Goal: Task Accomplishment & Management: Manage account settings

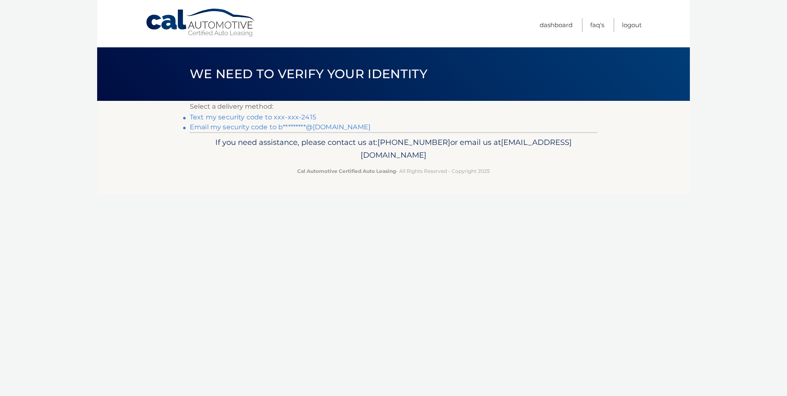
click at [240, 117] on link "Text my security code to xxx-xxx-2415" at bounding box center [253, 117] width 126 height 8
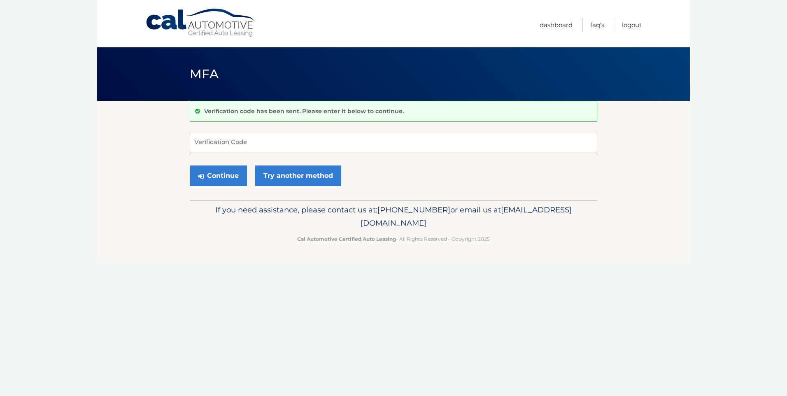
click at [259, 140] on input "Verification Code" at bounding box center [393, 142] width 407 height 21
type input "817013"
click at [234, 173] on button "Continue" at bounding box center [218, 175] width 57 height 21
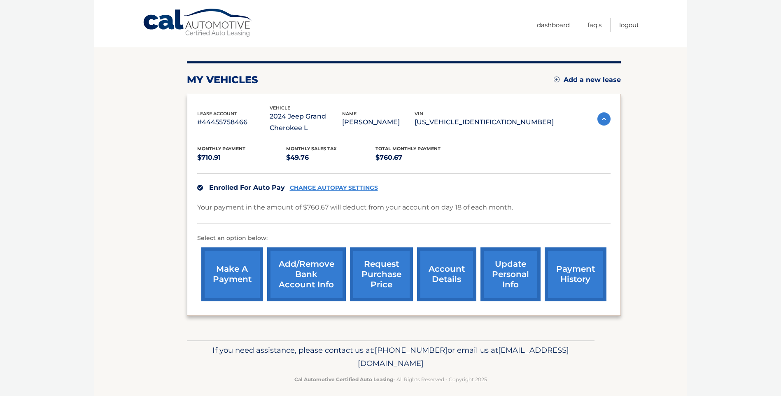
scroll to position [83, 0]
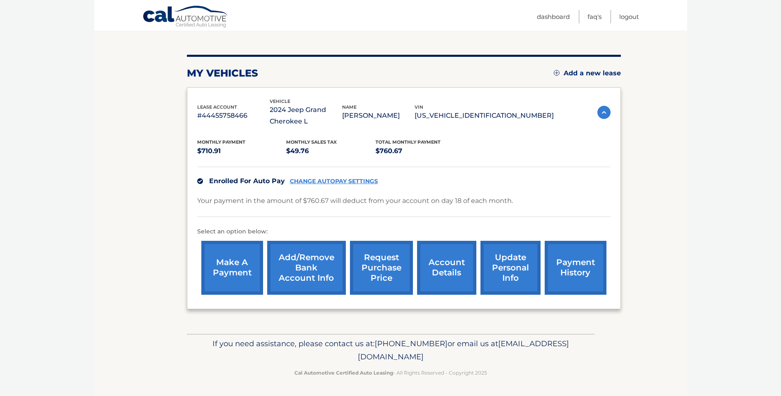
click at [564, 260] on link "payment history" at bounding box center [575, 268] width 62 height 54
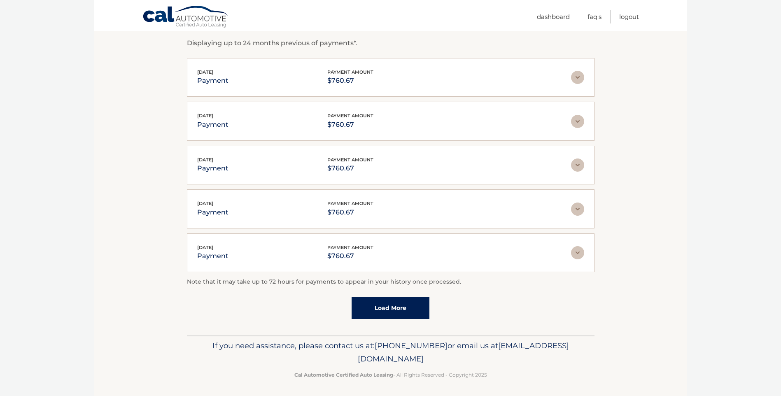
scroll to position [145, 0]
click at [383, 308] on link "Load More" at bounding box center [390, 306] width 78 height 22
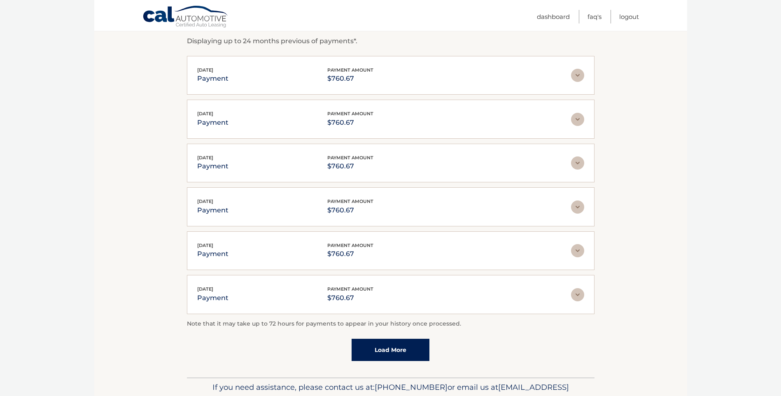
click at [399, 345] on link "Load More" at bounding box center [390, 350] width 78 height 22
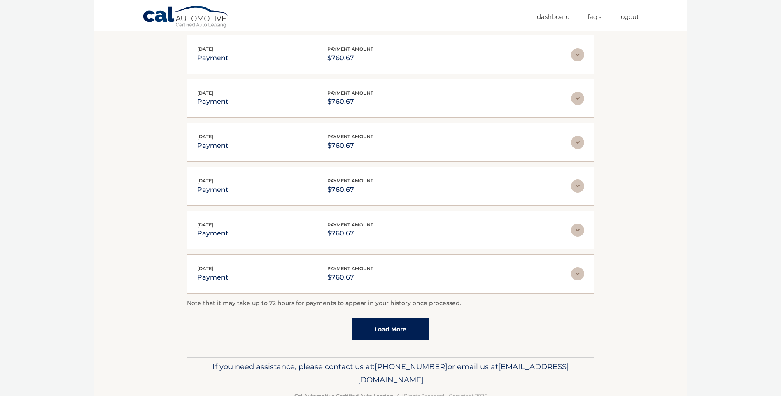
scroll to position [408, 0]
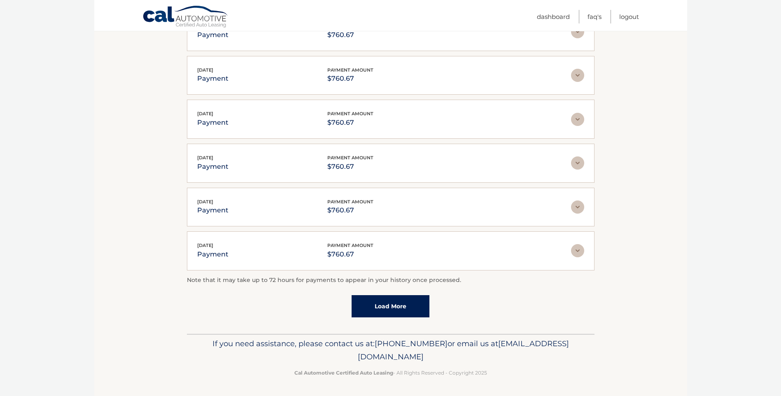
click at [390, 300] on link "Load More" at bounding box center [390, 306] width 78 height 22
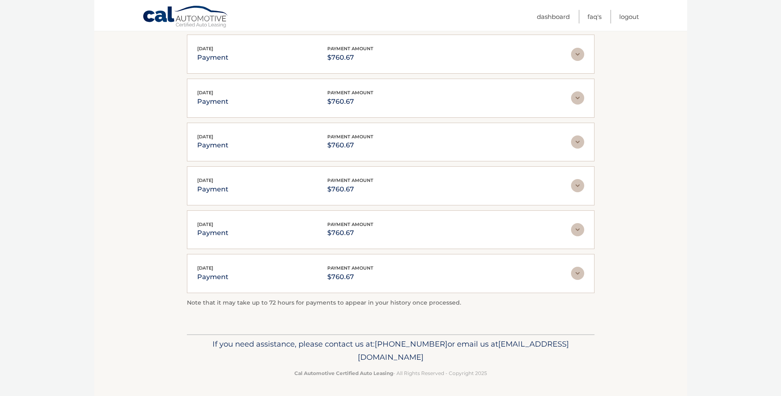
scroll to position [473, 0]
click at [225, 52] on p "payment" at bounding box center [212, 57] width 31 height 12
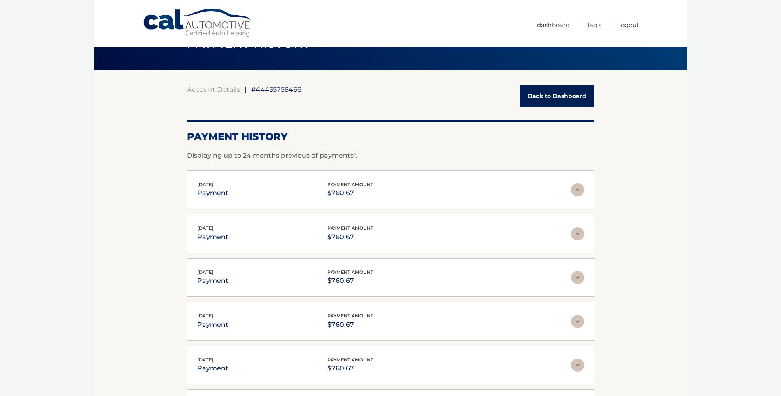
scroll to position [0, 0]
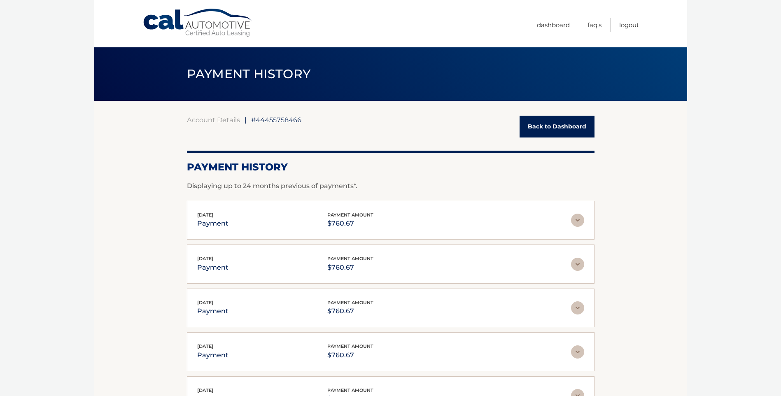
click at [551, 128] on link "Back to Dashboard" at bounding box center [556, 127] width 75 height 22
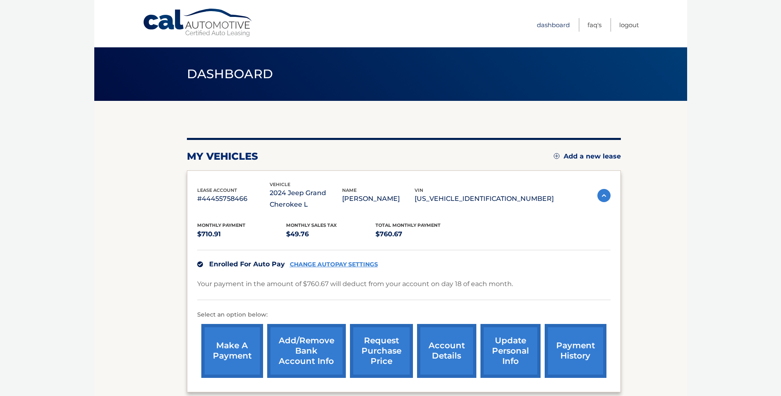
click at [558, 23] on link "Dashboard" at bounding box center [553, 25] width 33 height 14
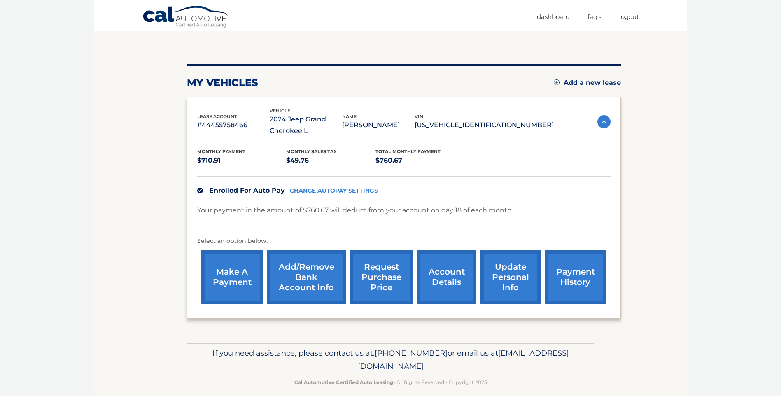
scroll to position [83, 0]
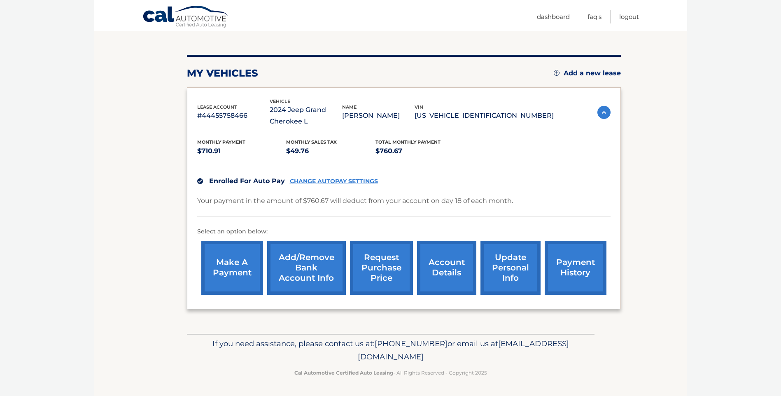
click at [458, 257] on link "account details" at bounding box center [446, 268] width 59 height 54
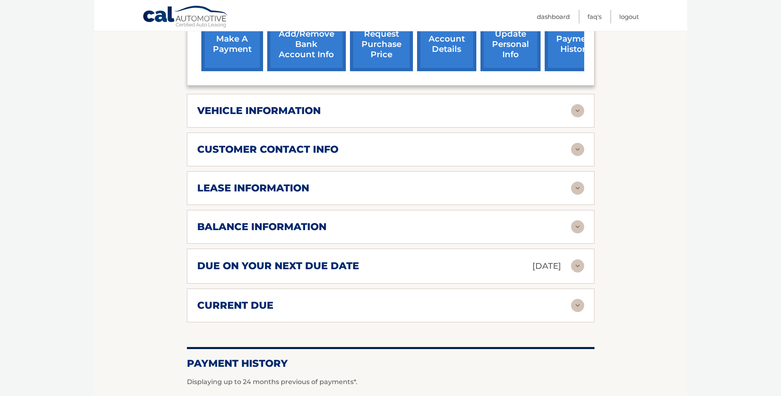
scroll to position [329, 0]
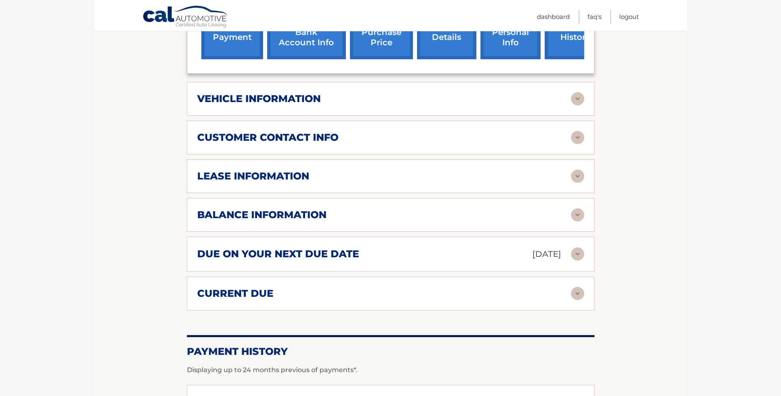
click at [458, 182] on div "lease information" at bounding box center [384, 176] width 374 height 12
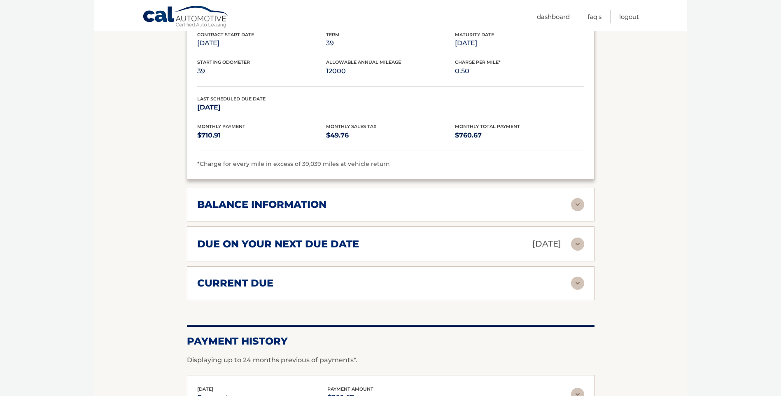
scroll to position [535, 0]
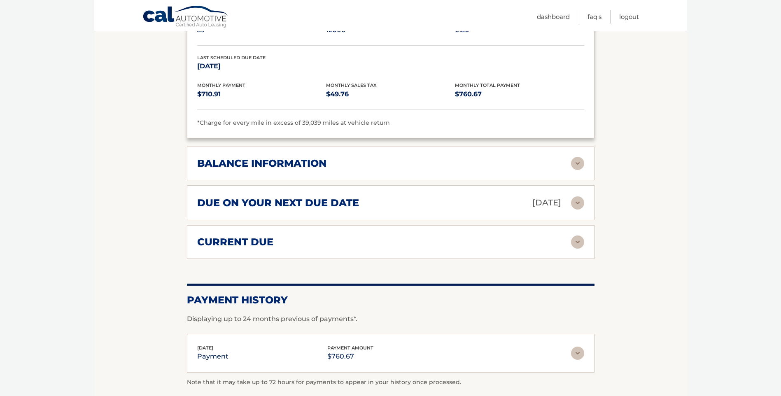
click at [429, 201] on div "due on your next due date Oct 18, 2025" at bounding box center [384, 202] width 374 height 14
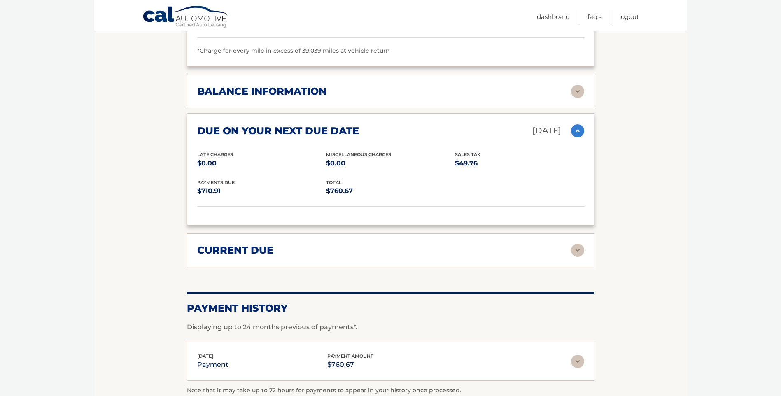
scroll to position [617, 0]
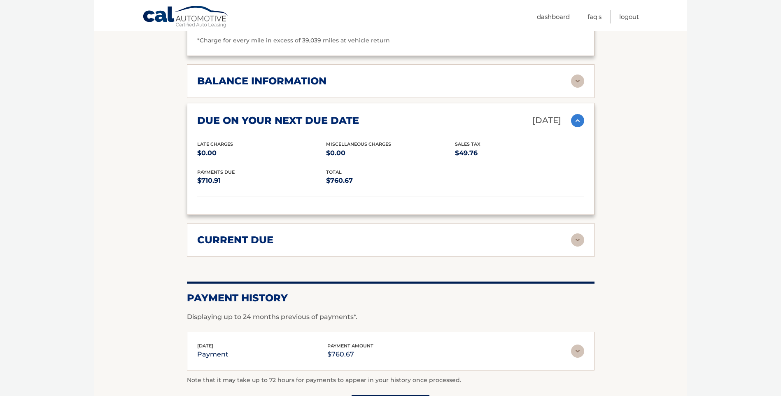
click at [383, 234] on div "current due" at bounding box center [384, 240] width 374 height 12
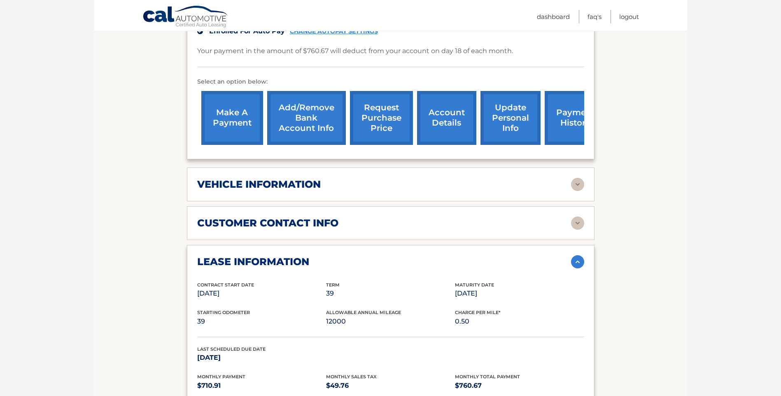
scroll to position [243, 0]
click at [466, 195] on div "vehicle information vehicle Year 2024 vehicle make Jeep vehicle model Grand Che…" at bounding box center [390, 185] width 407 height 34
click at [440, 181] on div "vehicle information" at bounding box center [384, 185] width 374 height 12
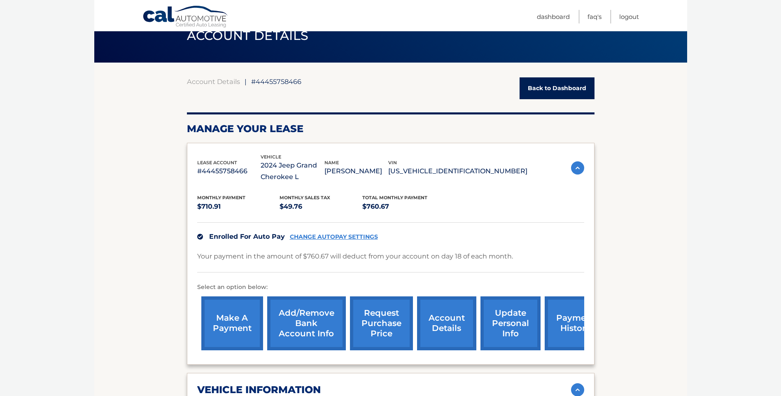
scroll to position [37, 0]
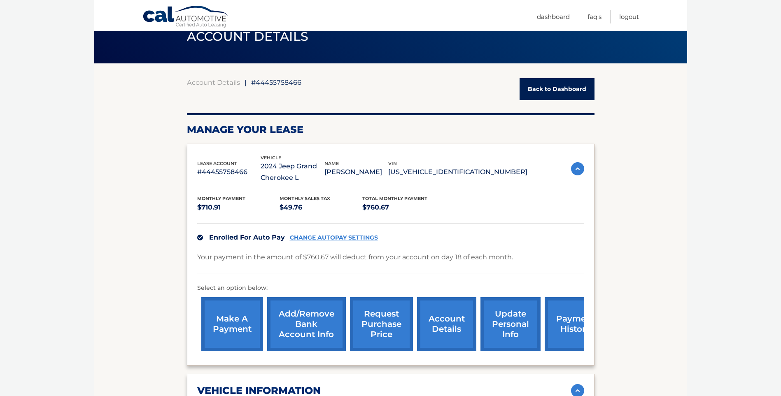
click at [574, 168] on img at bounding box center [577, 168] width 13 height 13
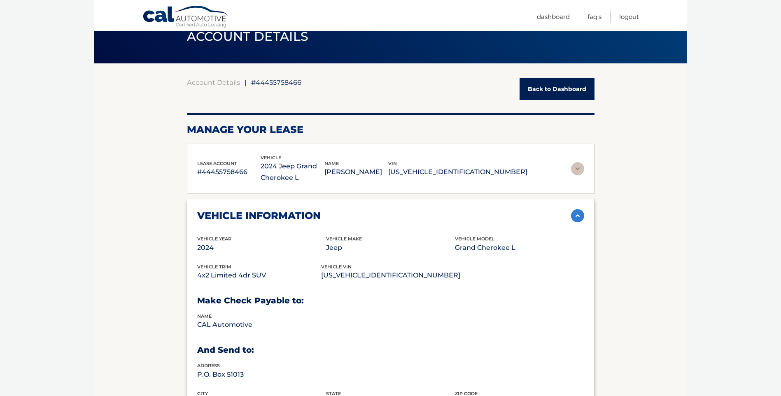
click at [580, 213] on img at bounding box center [577, 215] width 13 height 13
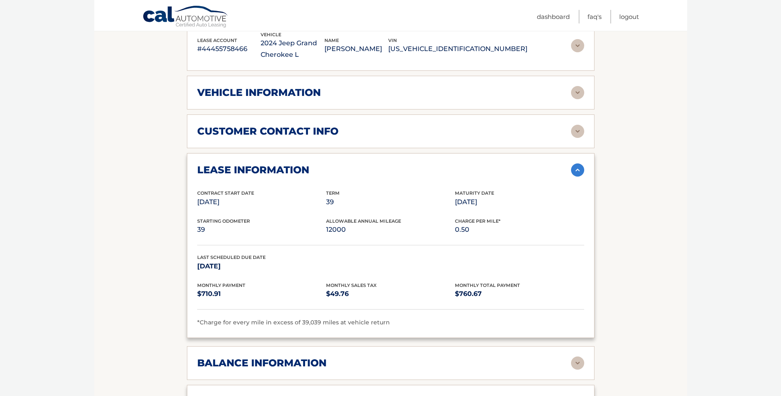
scroll to position [161, 0]
click at [577, 173] on img at bounding box center [577, 169] width 13 height 13
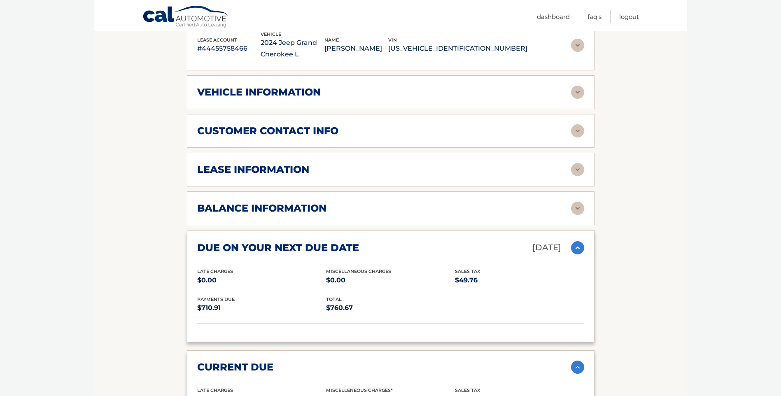
click at [454, 172] on div "lease information" at bounding box center [384, 169] width 374 height 12
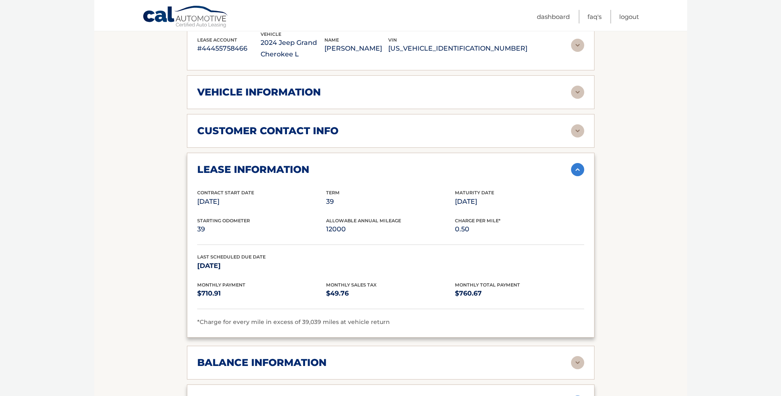
click at [429, 131] on div "customer contact info" at bounding box center [384, 131] width 374 height 12
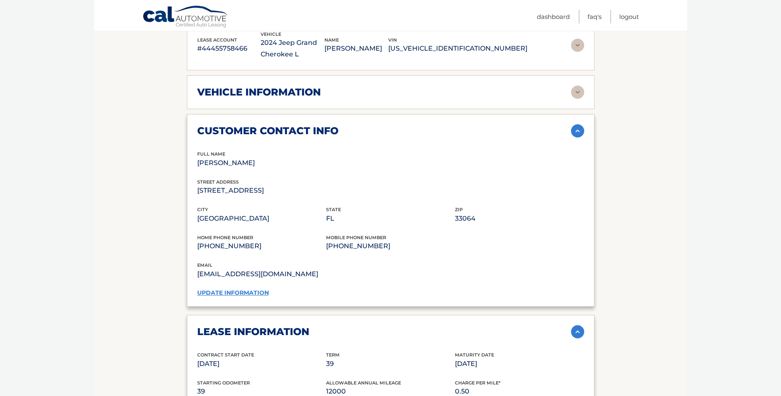
click at [218, 291] on link "update information" at bounding box center [233, 292] width 72 height 7
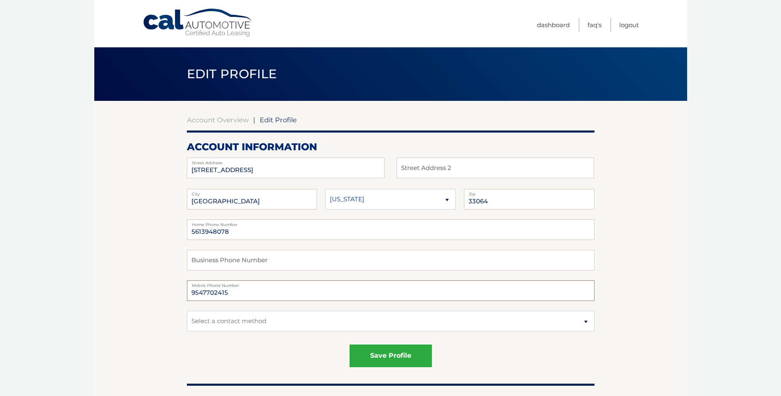
drag, startPoint x: 249, startPoint y: 296, endPoint x: 181, endPoint y: 294, distance: 67.5
drag, startPoint x: 255, startPoint y: 232, endPoint x: 69, endPoint y: 235, distance: 186.4
click at [69, 235] on body "Cal Automotive Menu Dashboard FAQ's Logout | Zip" at bounding box center [390, 198] width 781 height 396
paste input "9547702415"
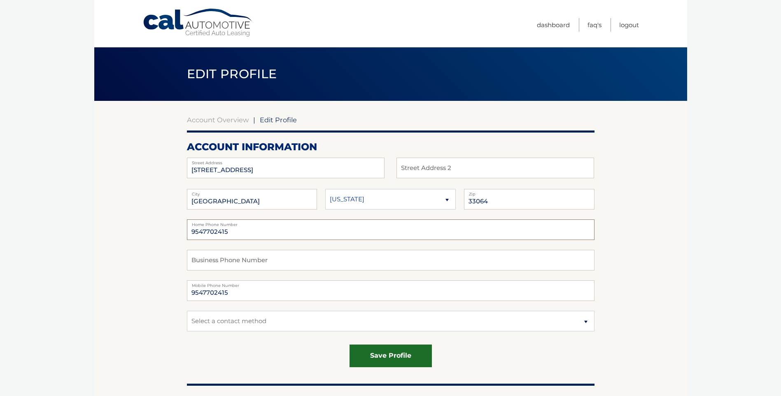
type input "9547702415"
click at [388, 356] on button "save profile" at bounding box center [390, 355] width 82 height 23
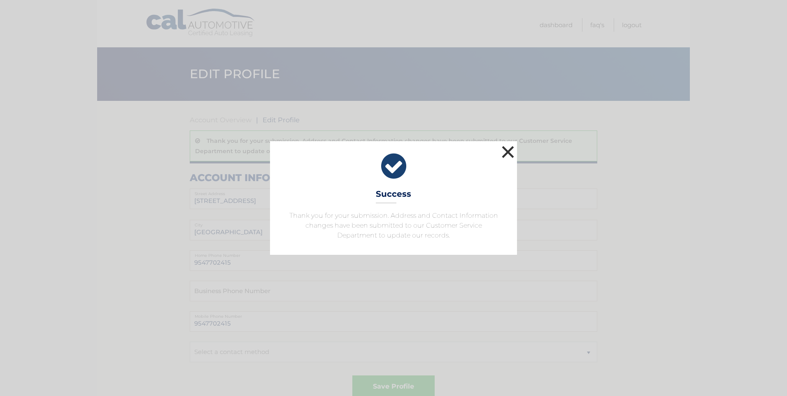
click at [509, 151] on button "×" at bounding box center [508, 152] width 16 height 16
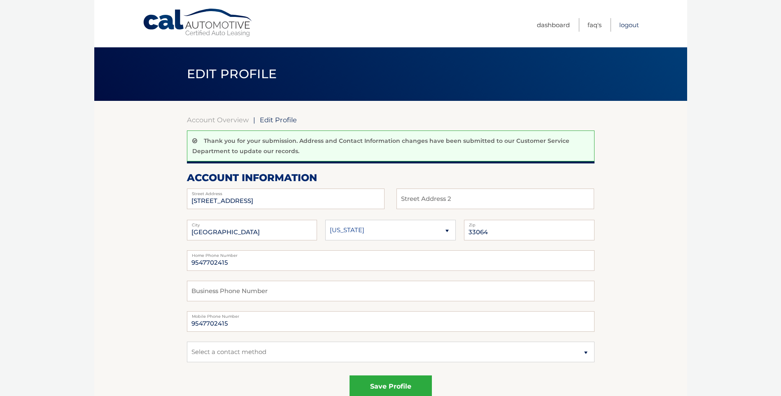
click at [627, 24] on link "Logout" at bounding box center [629, 25] width 20 height 14
